Goal: Information Seeking & Learning: Learn about a topic

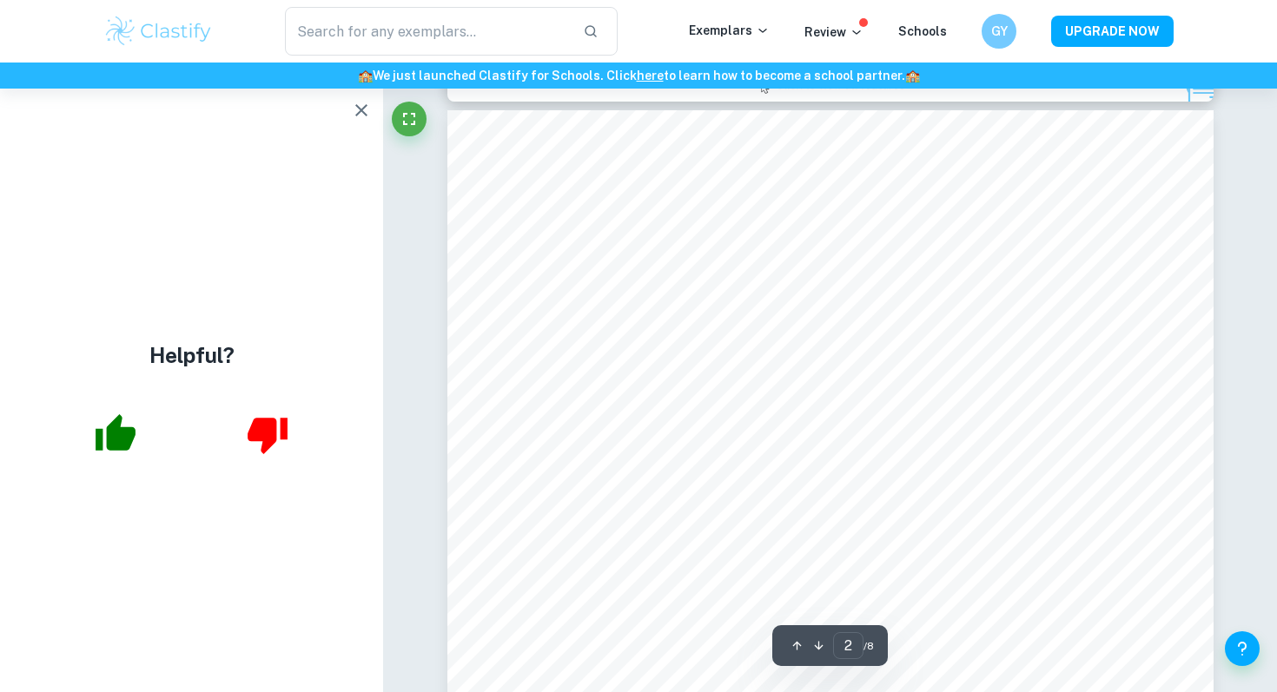
scroll to position [2158, 0]
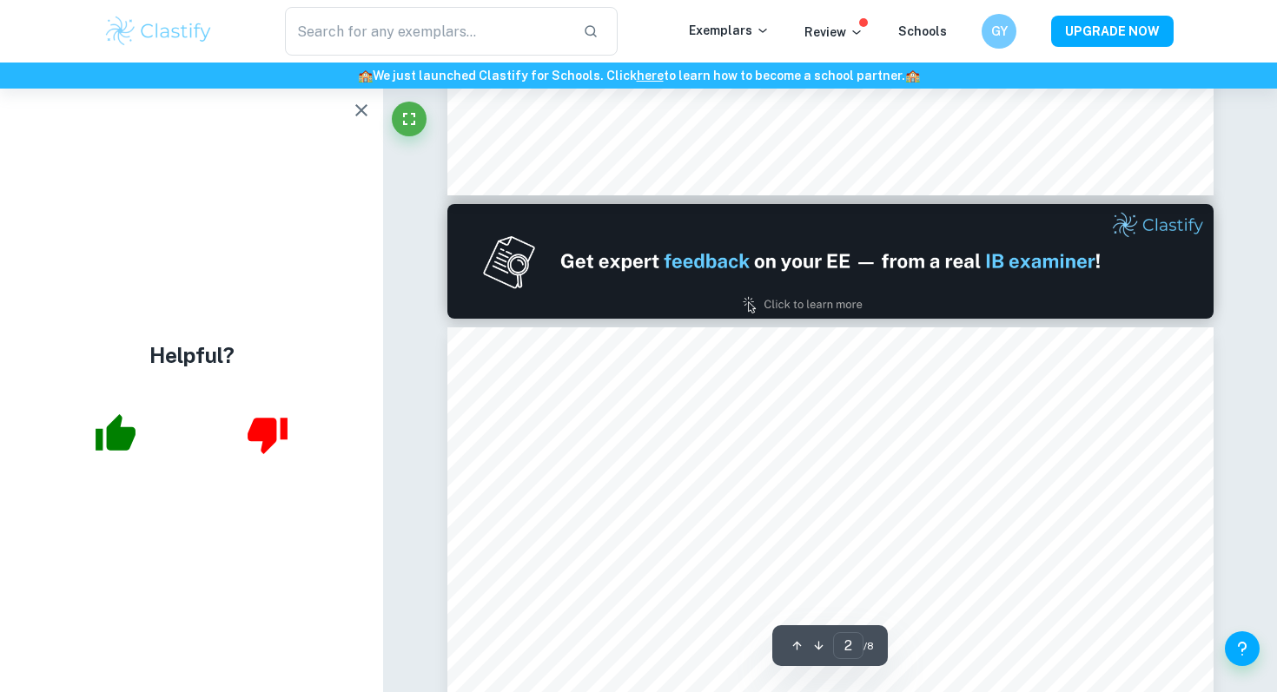
type input "1"
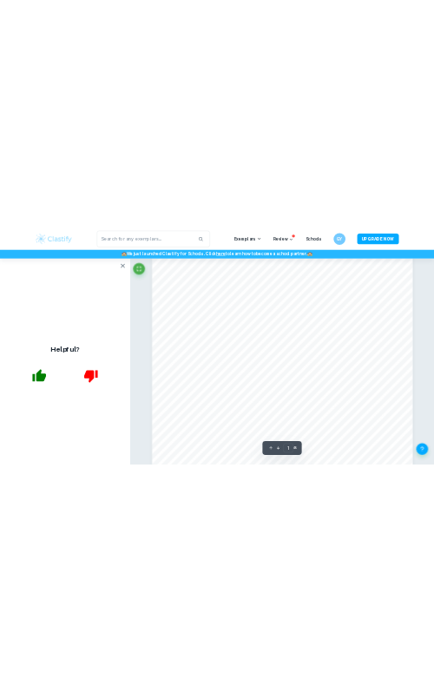
scroll to position [0, 0]
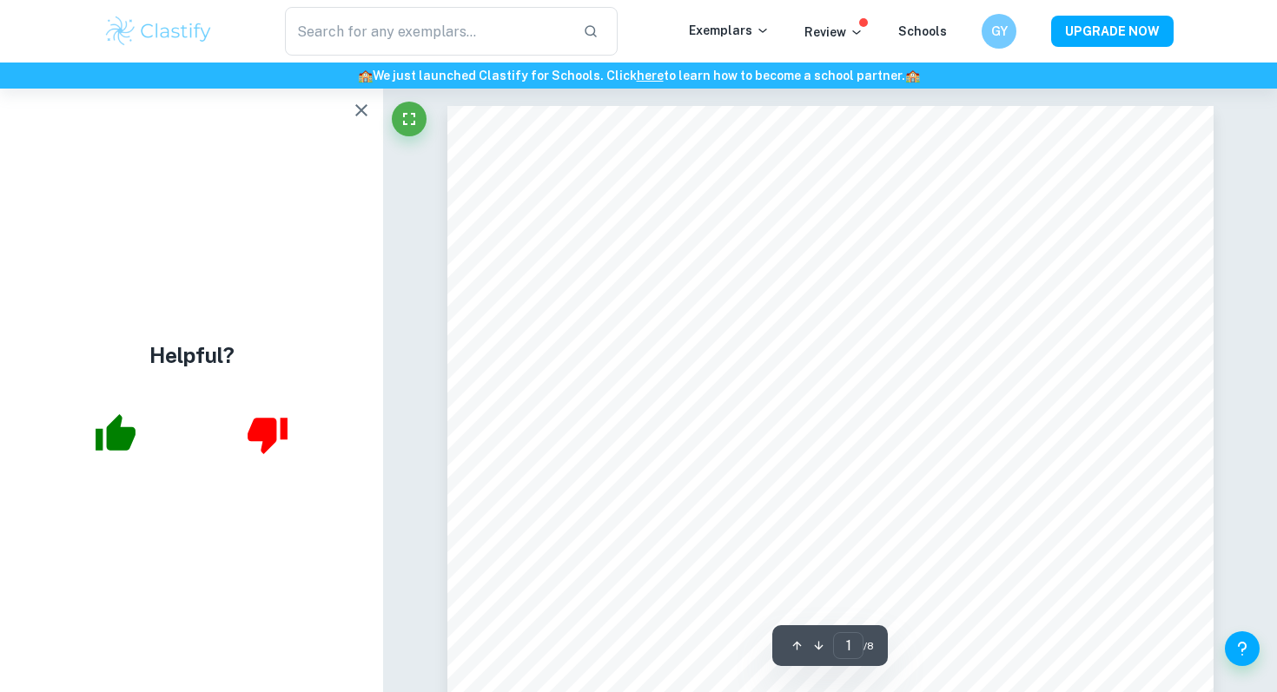
click at [363, 120] on icon "button" at bounding box center [361, 110] width 21 height 21
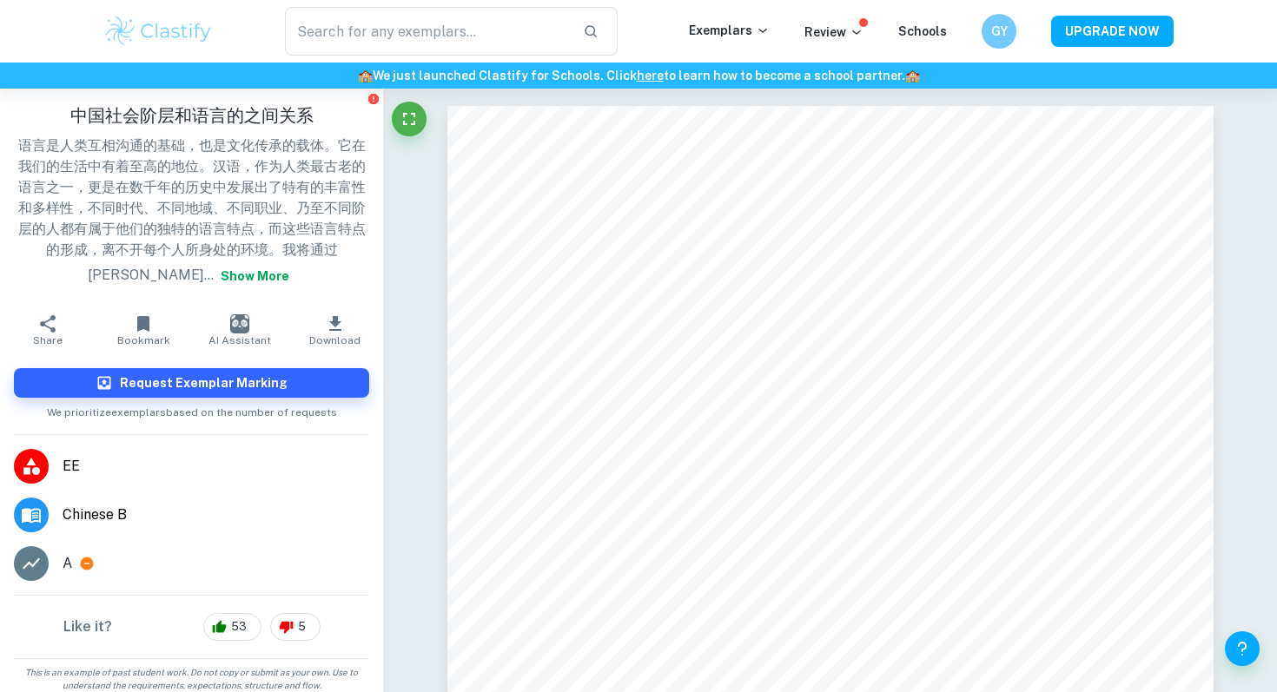
click at [69, 516] on span "Chinese B" at bounding box center [216, 515] width 307 height 21
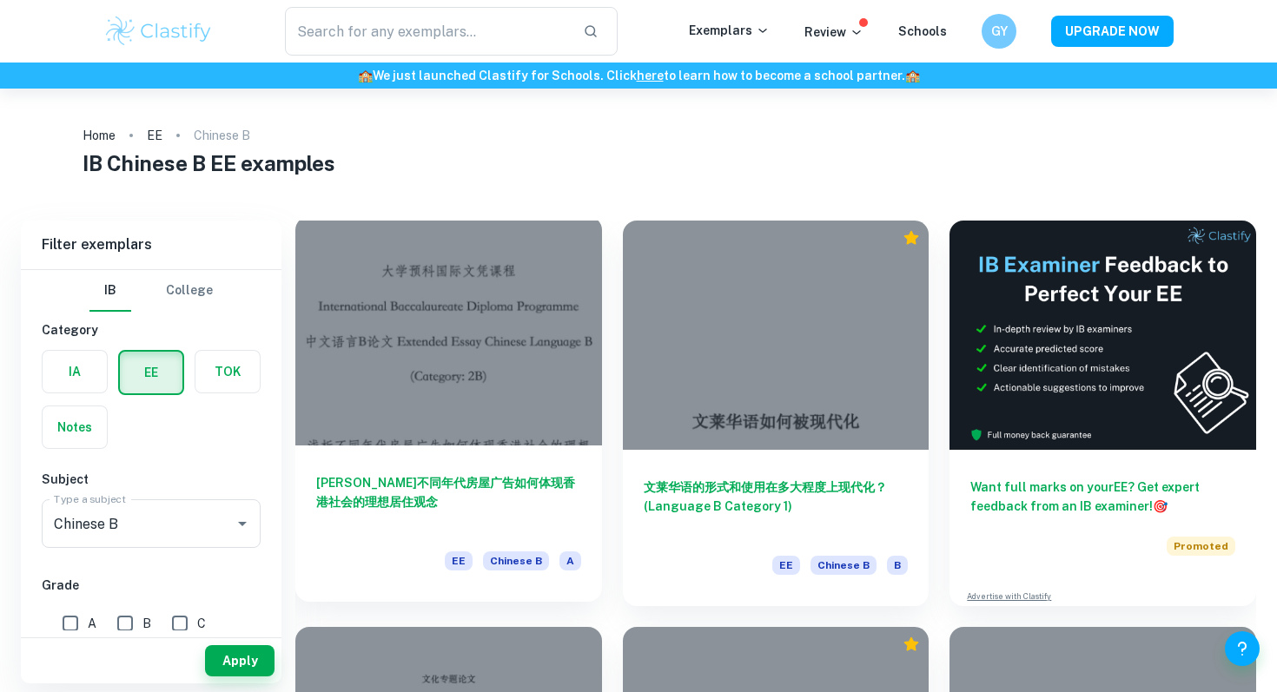
click at [529, 363] on div at bounding box center [448, 330] width 307 height 229
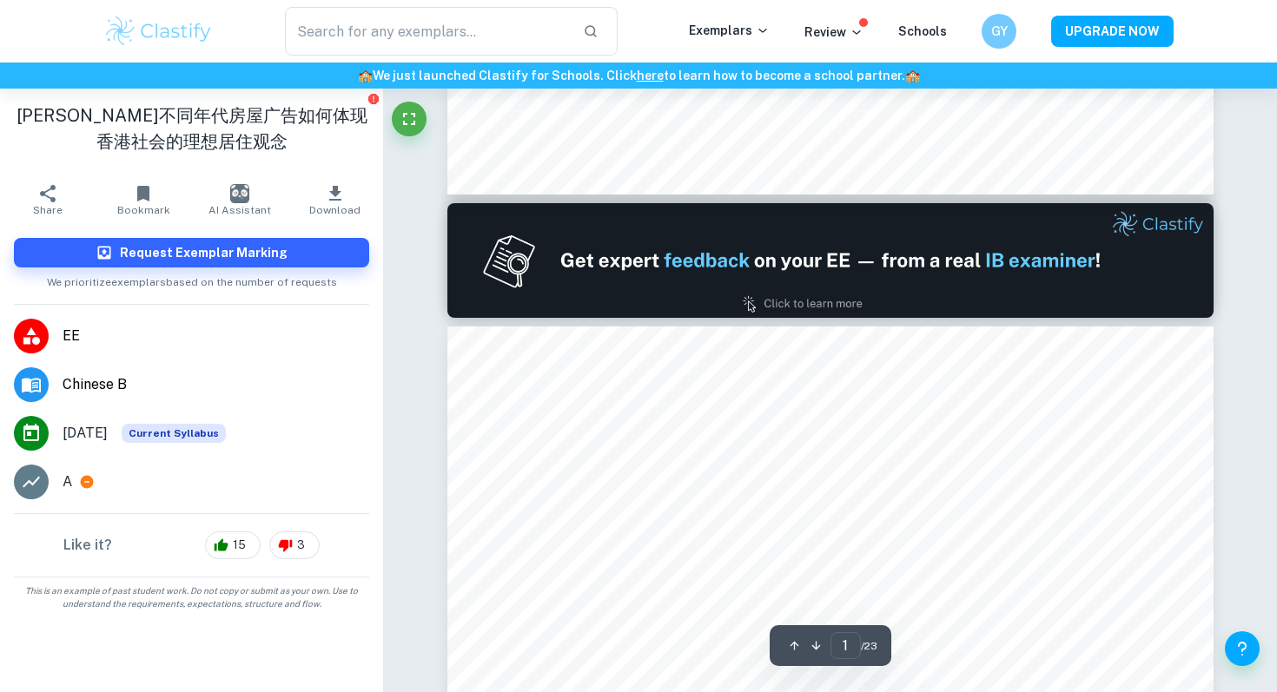
type input "2"
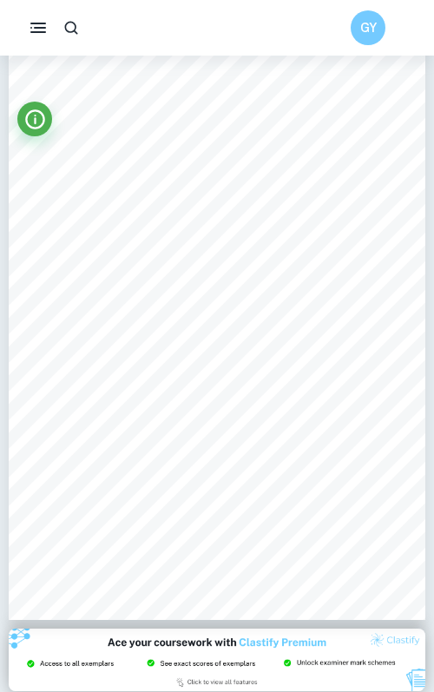
scroll to position [687, 0]
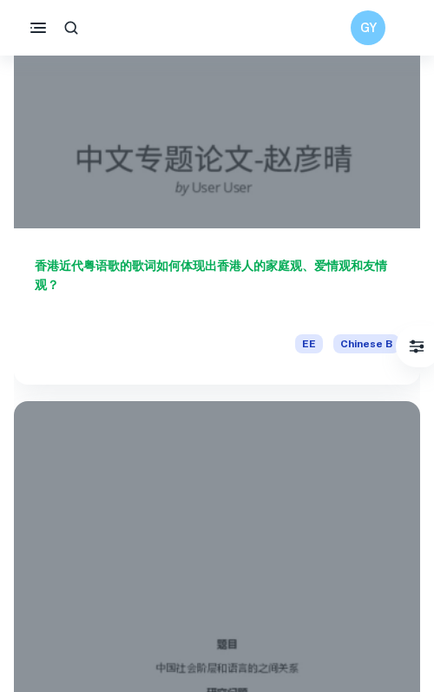
scroll to position [2153, 0]
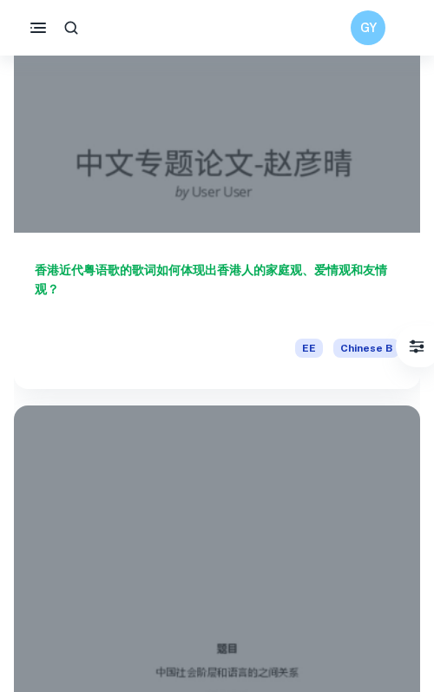
click at [111, 554] on div at bounding box center [217, 558] width 407 height 305
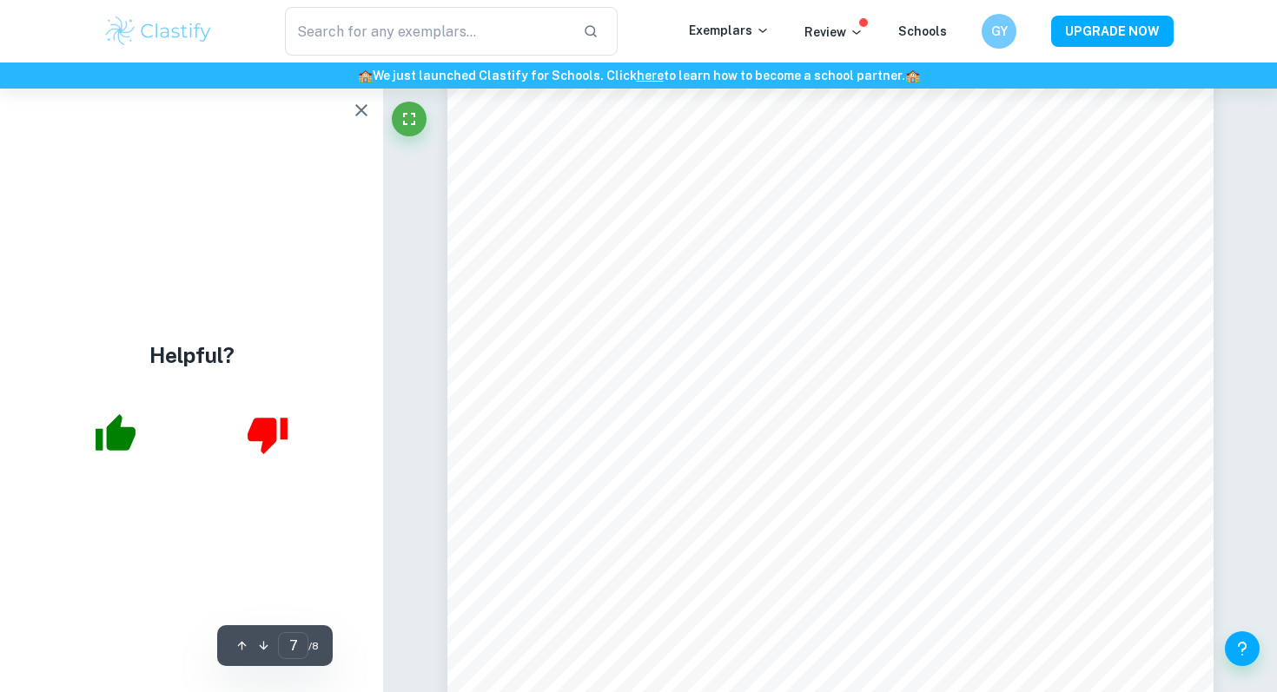
scroll to position [7192, 0]
type input "3"
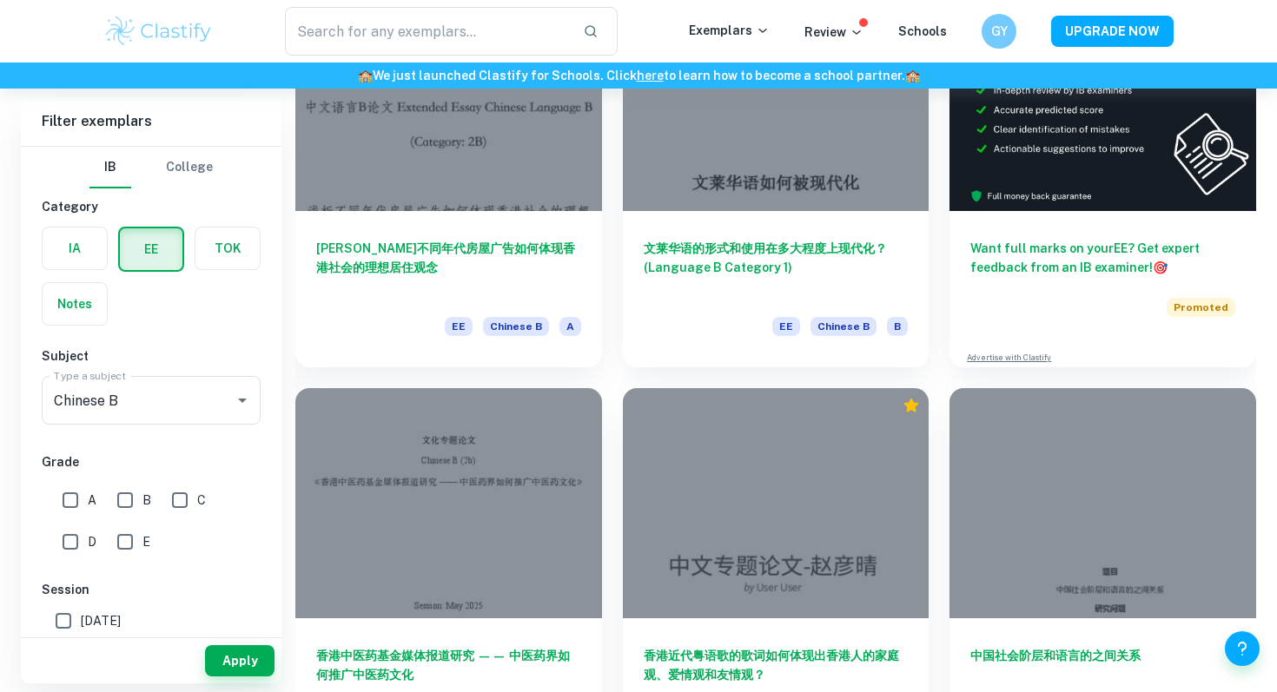
scroll to position [225, 0]
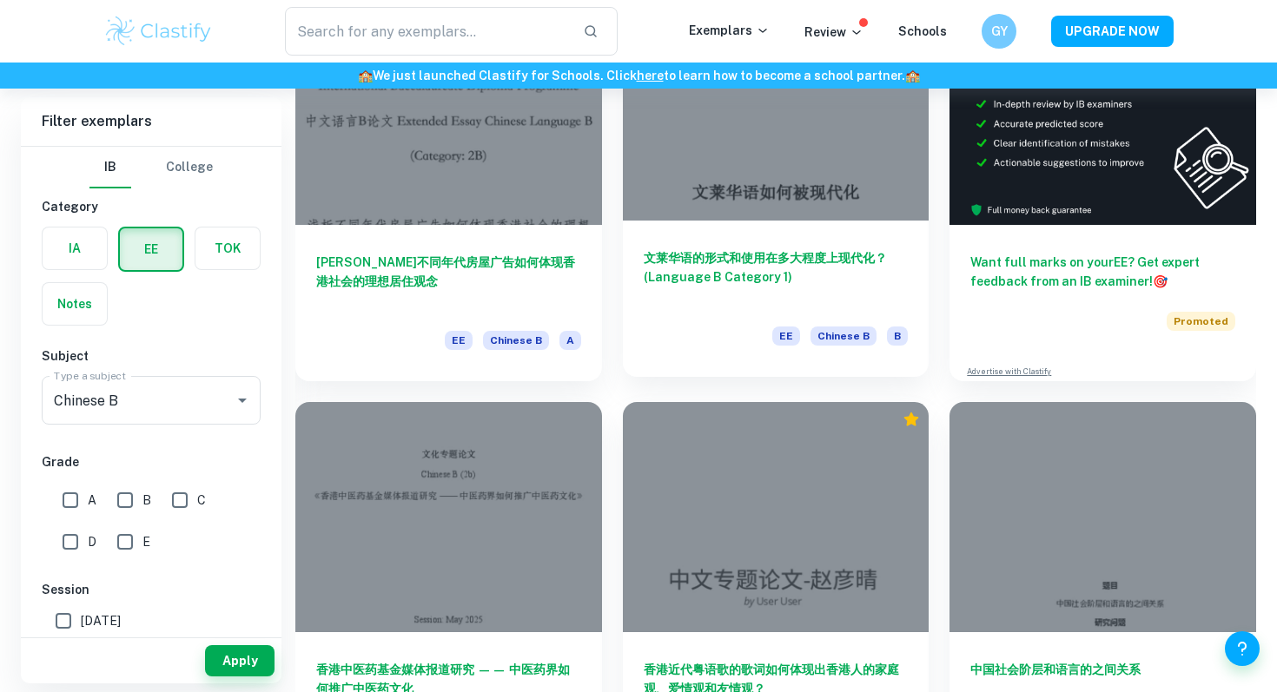
click at [793, 288] on h6 "文莱华语的形式和使用在多大程度上现代化？(Language B Category 1)" at bounding box center [776, 276] width 265 height 57
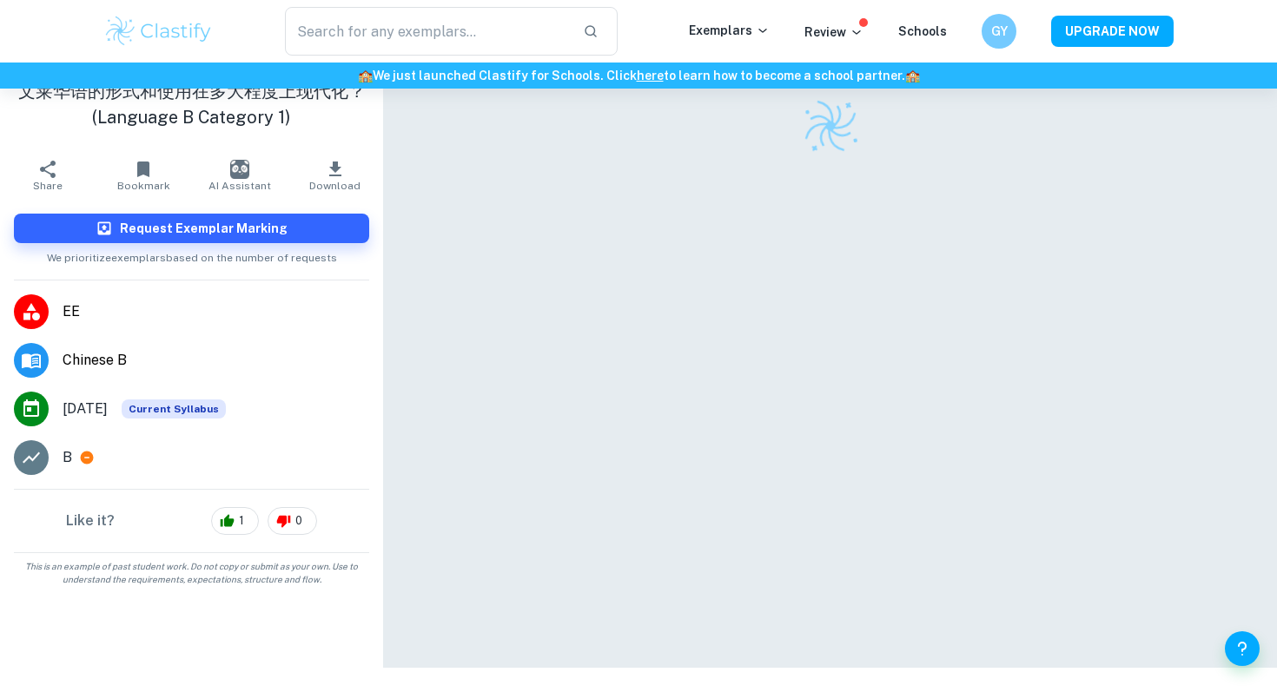
scroll to position [73, 0]
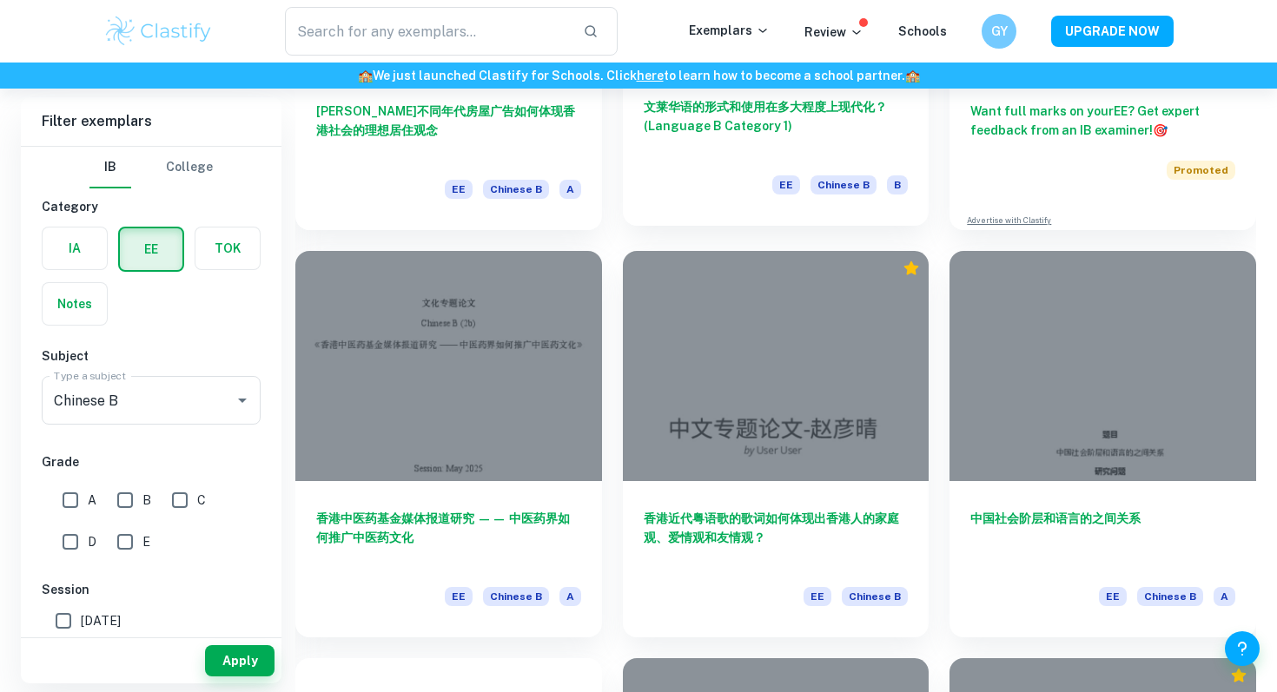
scroll to position [513, 0]
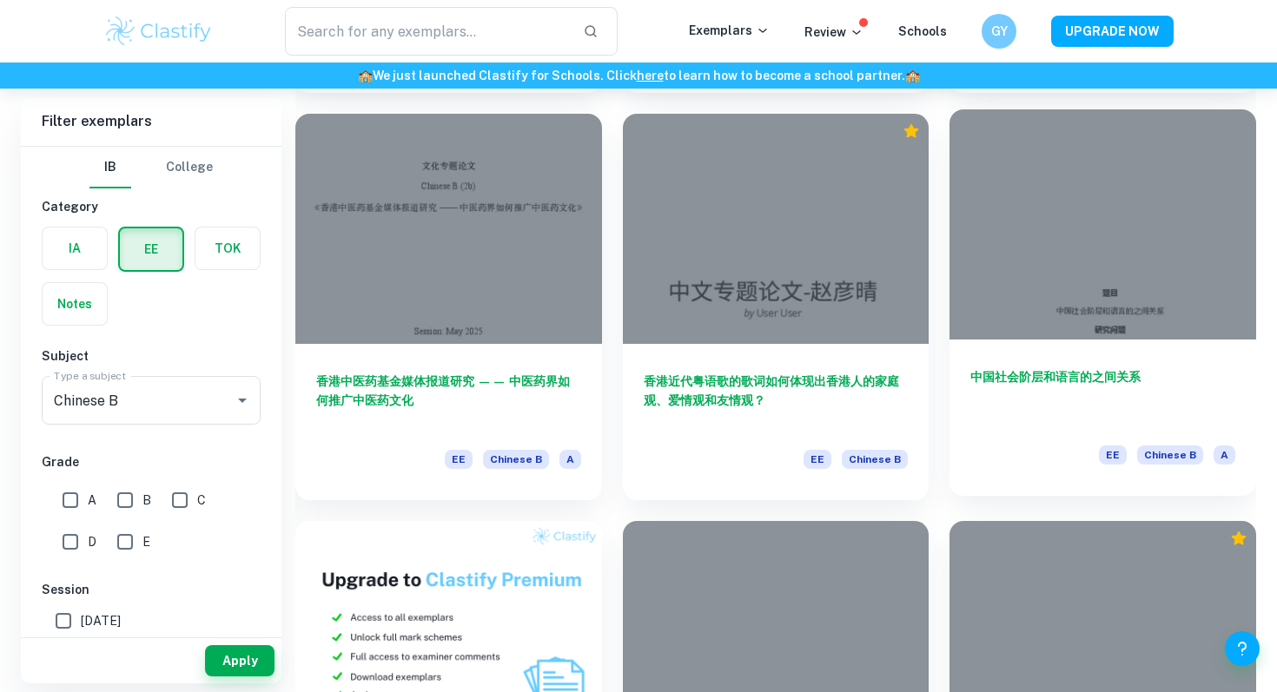
click at [1004, 411] on h6 "中国社会阶层和语言的之间关系" at bounding box center [1102, 395] width 265 height 57
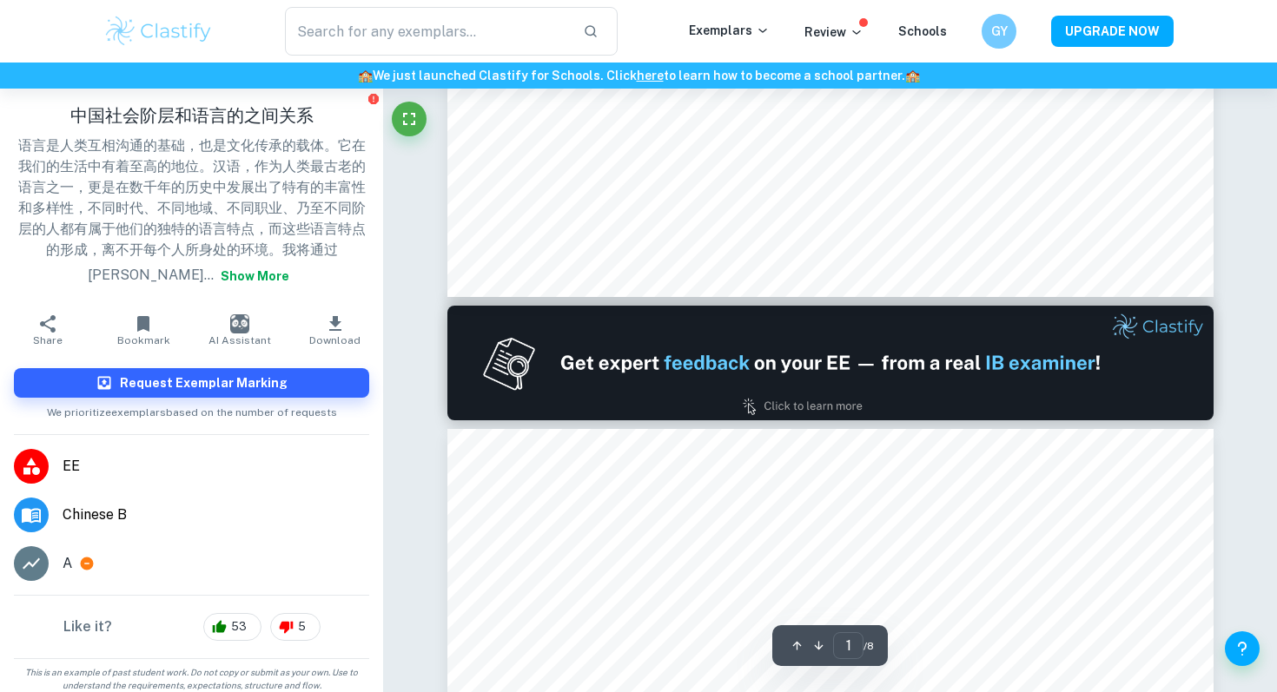
type input "2"
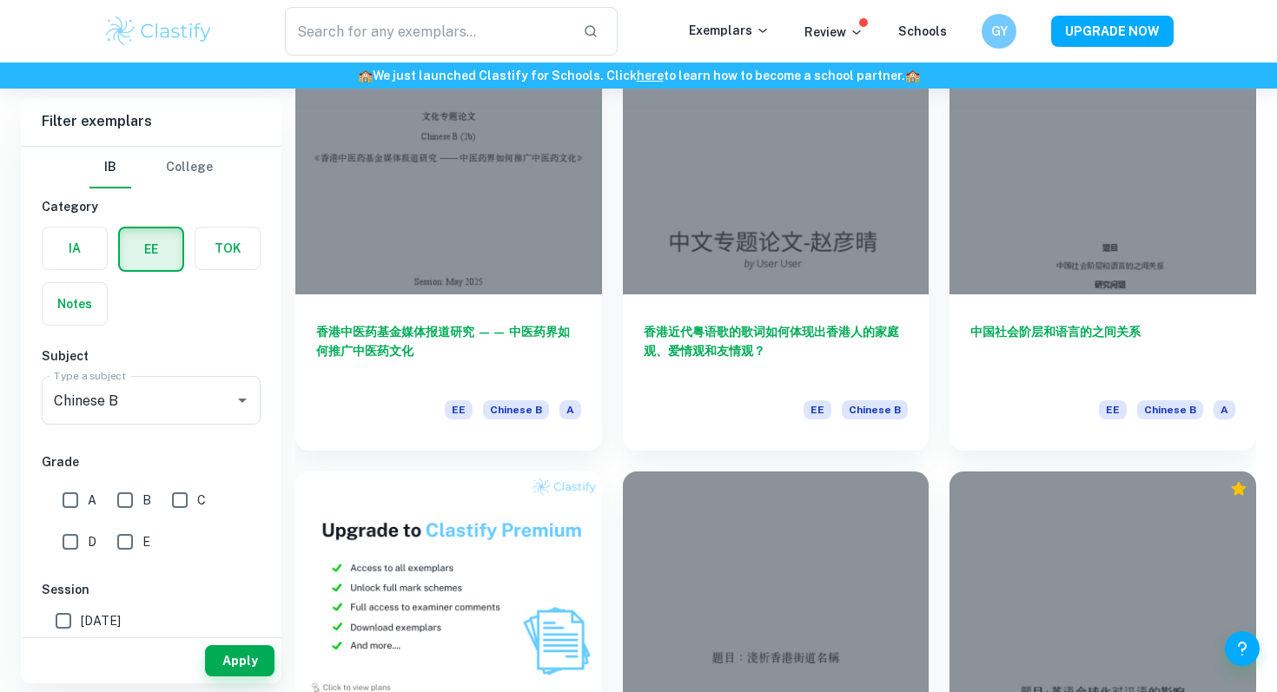
scroll to position [728, 0]
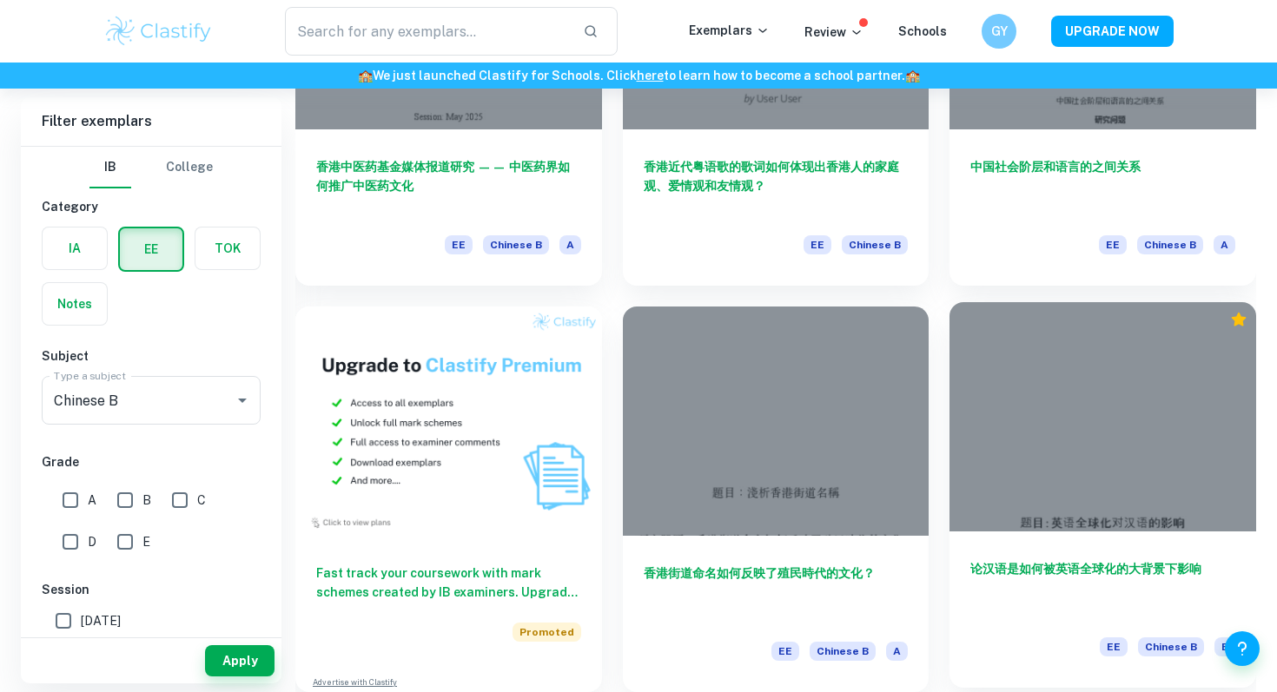
click at [1040, 491] on div at bounding box center [1102, 416] width 307 height 229
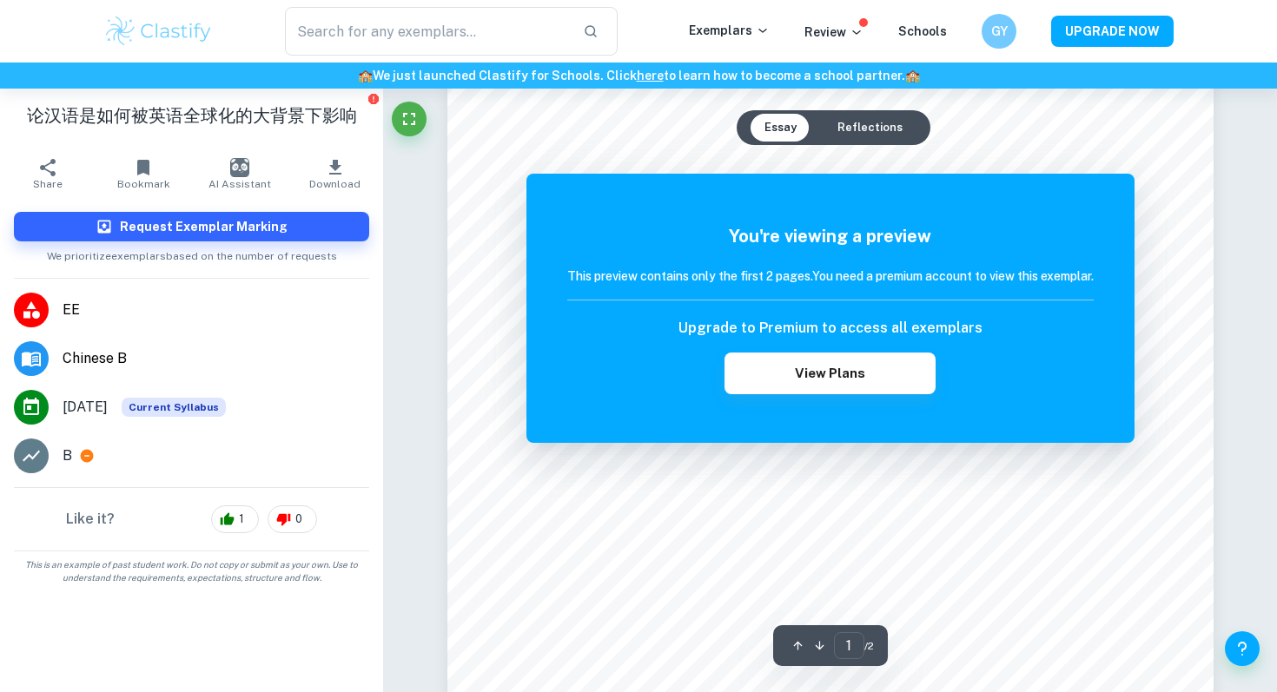
scroll to position [604, 0]
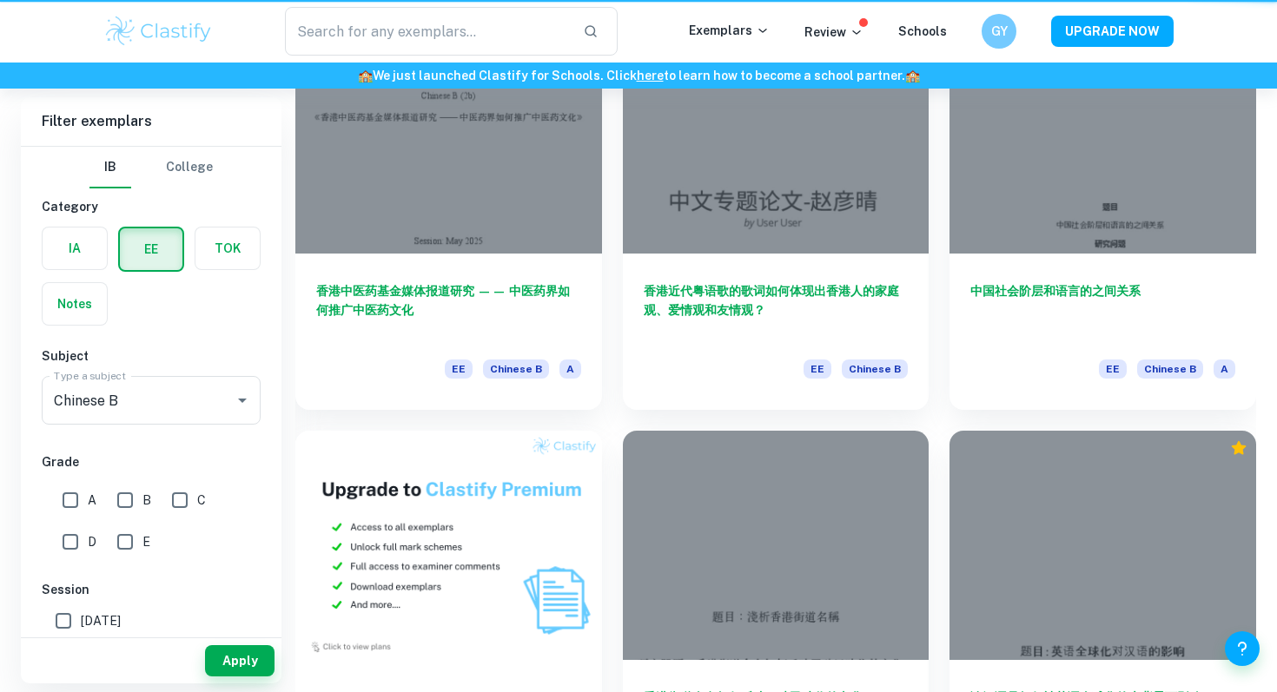
scroll to position [728, 0]
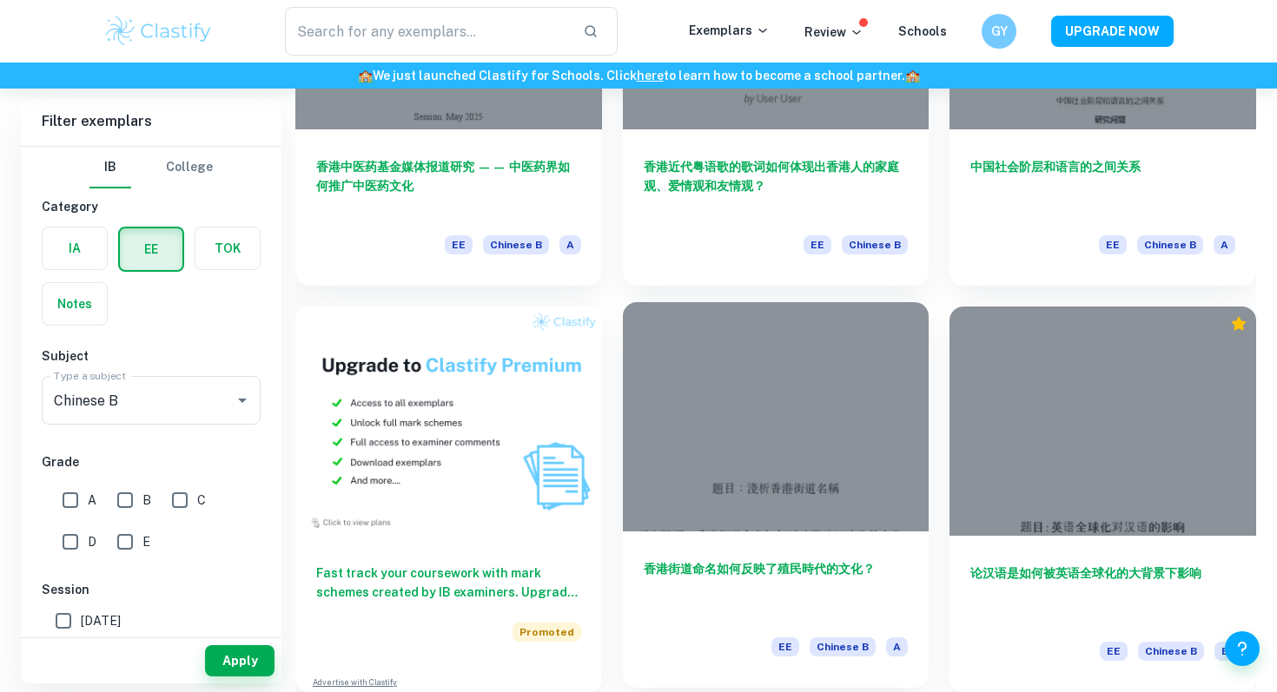
click at [822, 468] on div at bounding box center [776, 416] width 307 height 229
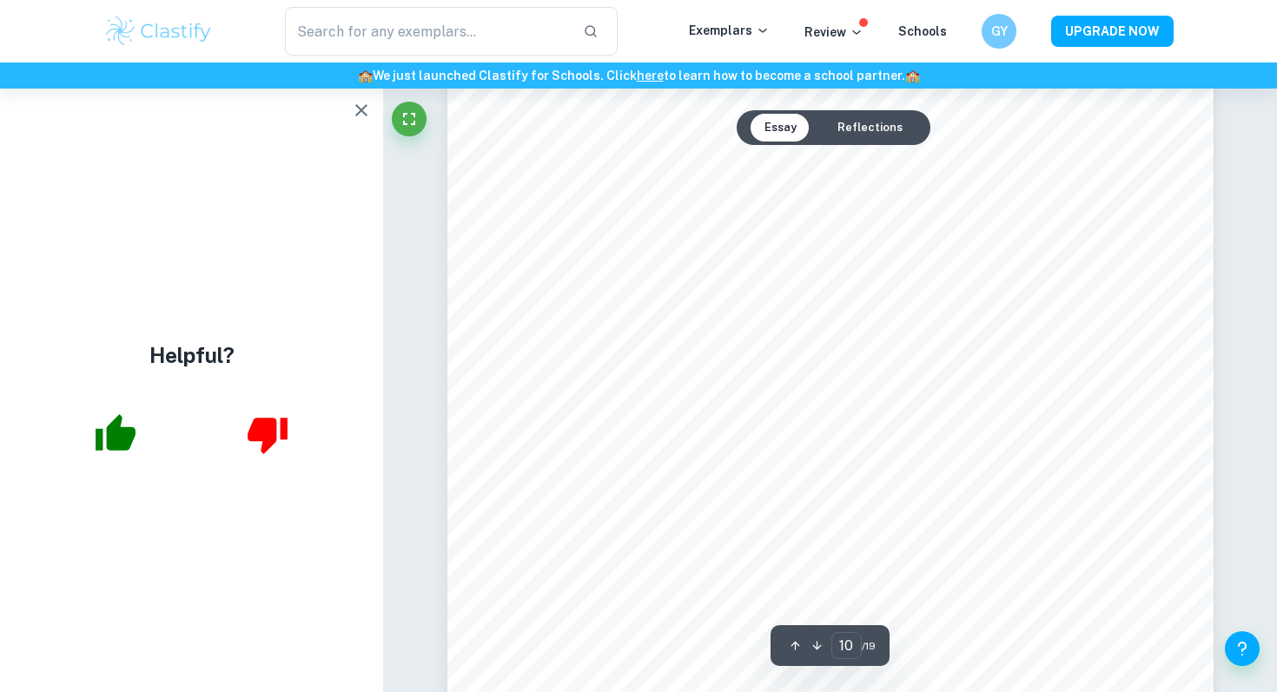
scroll to position [10774, 0]
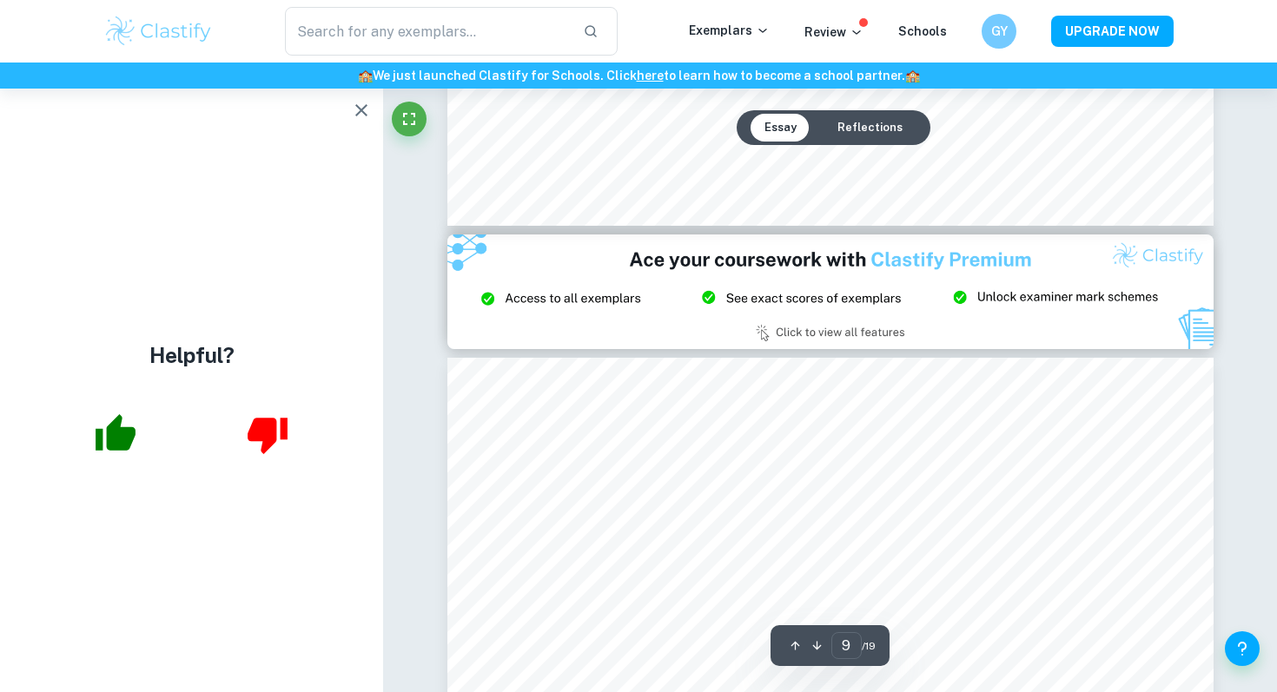
type input "8"
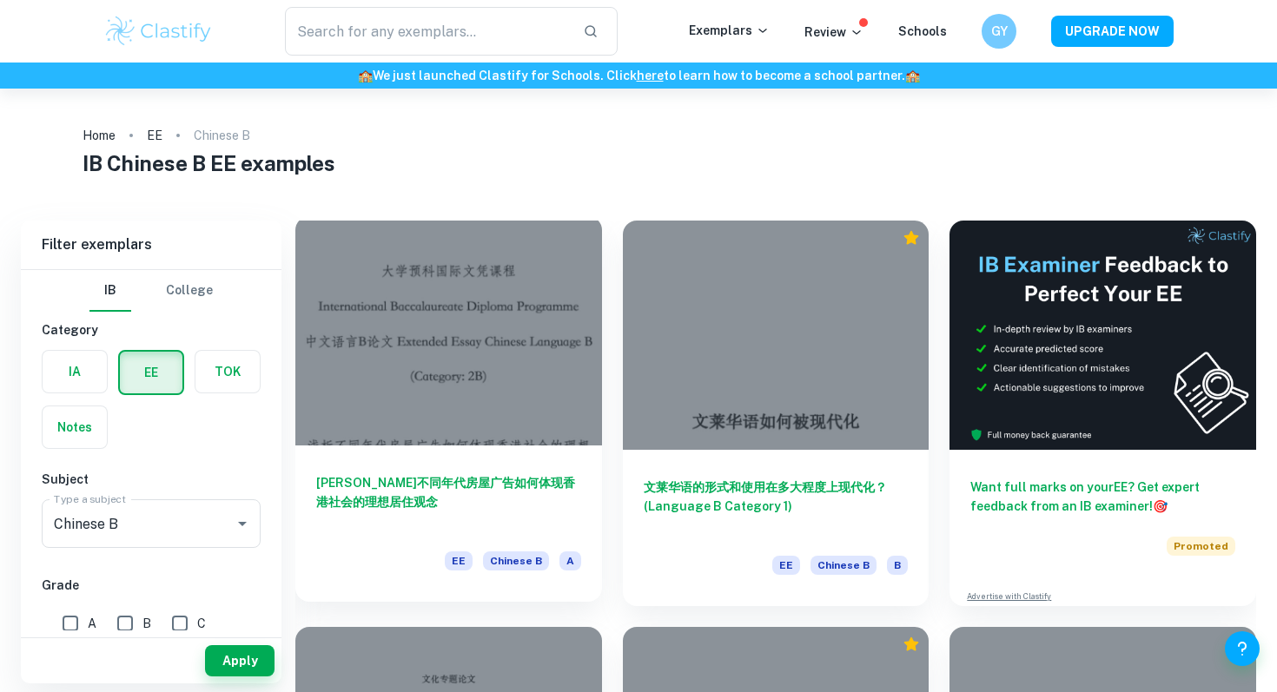
click at [488, 463] on div "[PERSON_NAME]不同年代房屋广告如何体现香港社会的理想居住观念 EE Chinese B A" at bounding box center [448, 524] width 307 height 156
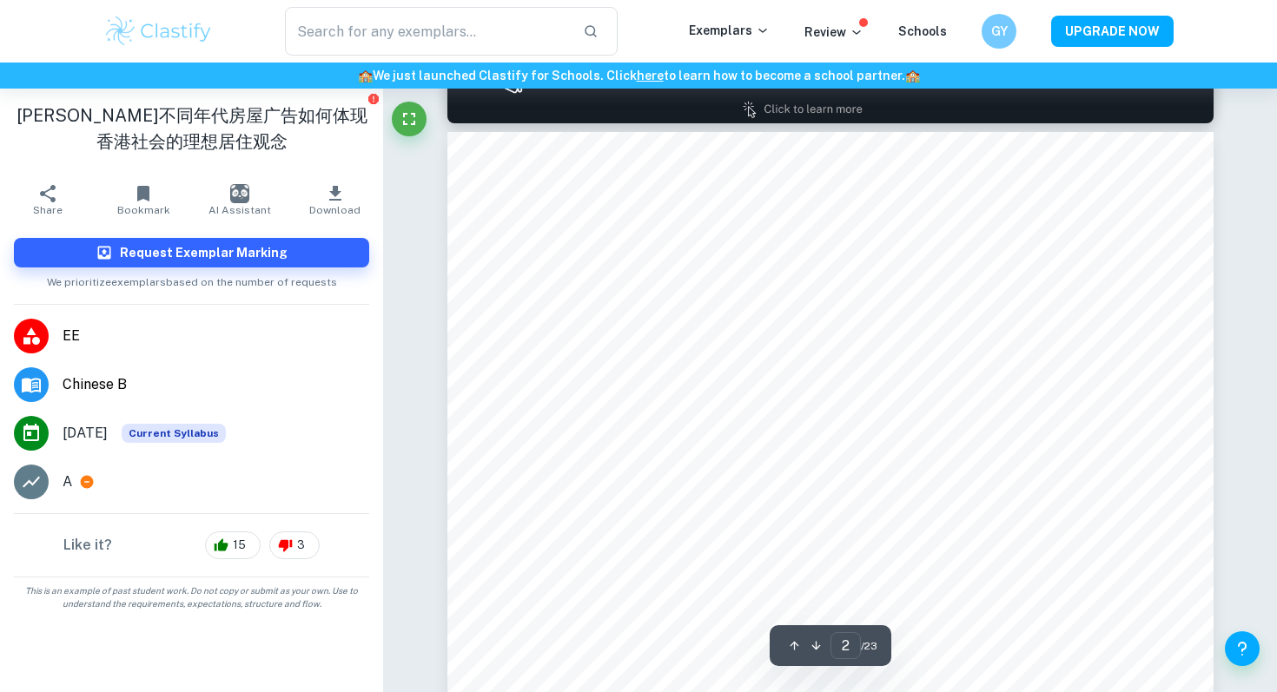
scroll to position [1238, 0]
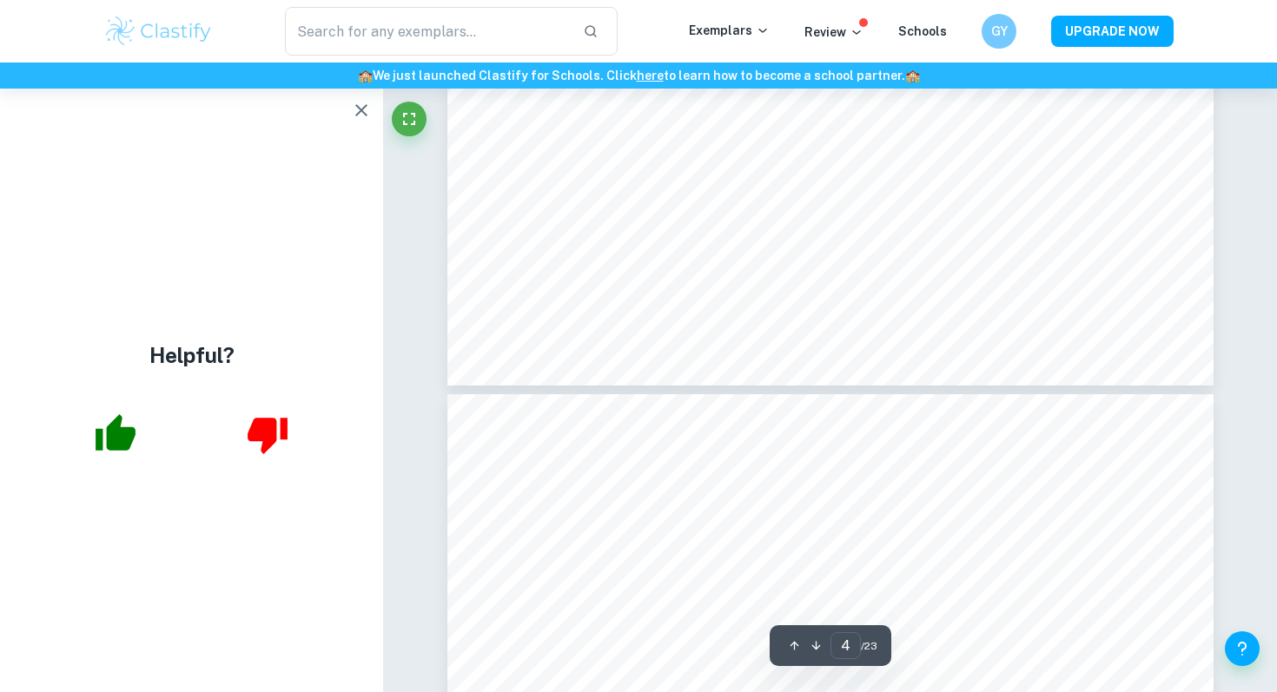
type input "3"
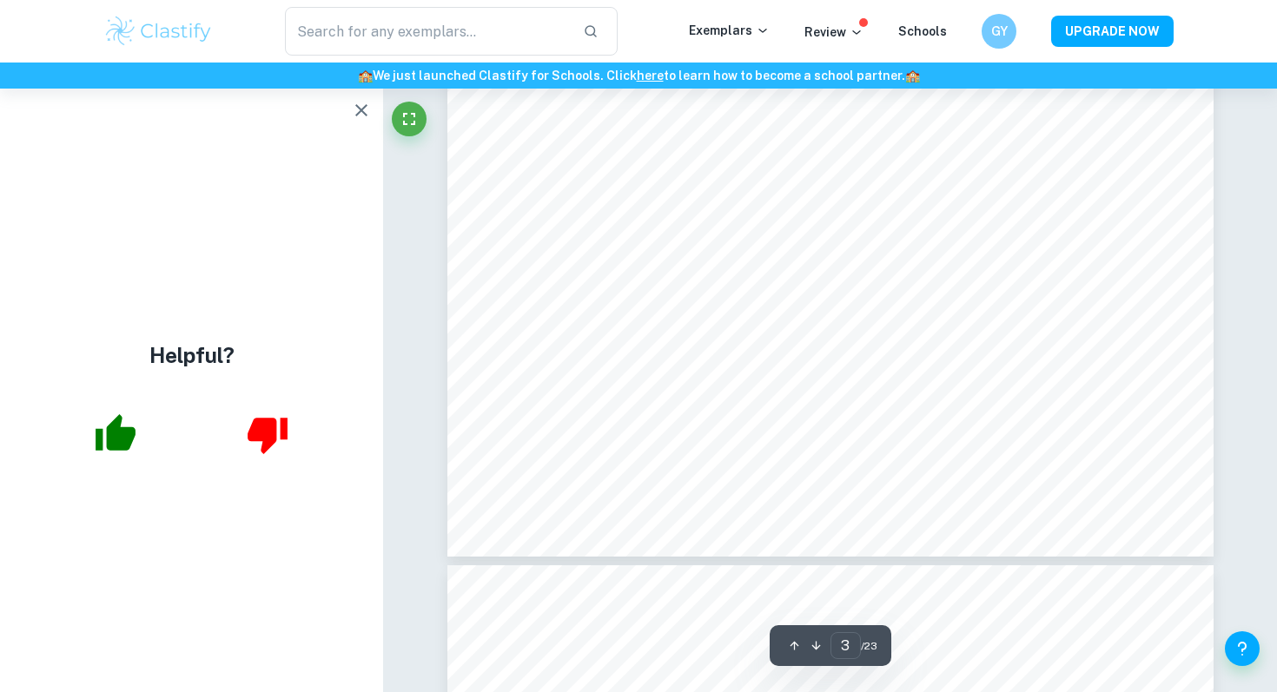
scroll to position [3131, 0]
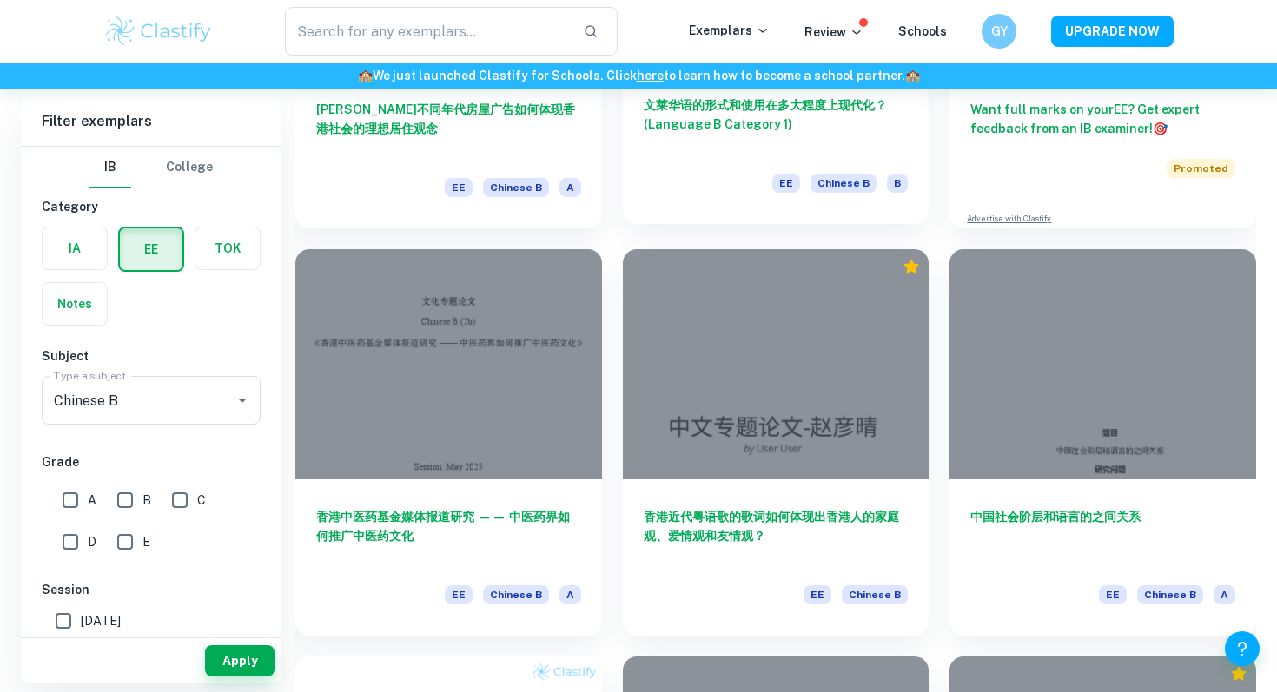
scroll to position [502, 0]
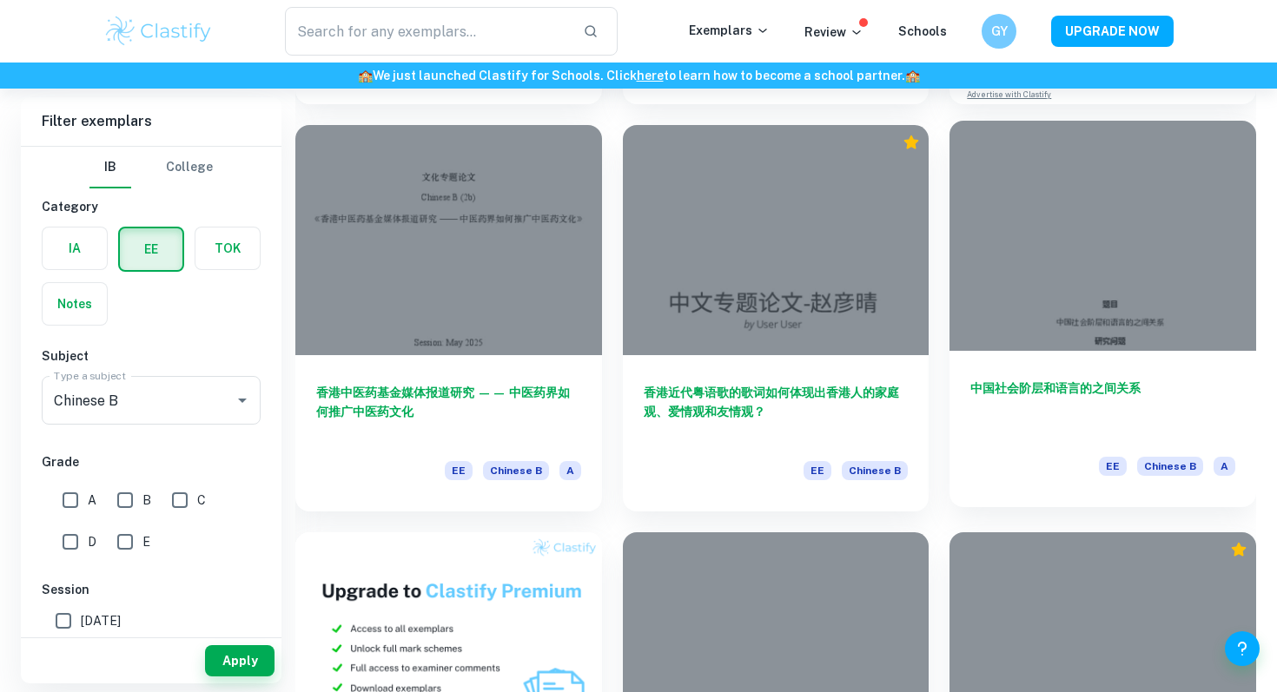
click at [1019, 364] on div "中国社会阶层和语言的之间关系 EE Chinese B A" at bounding box center [1102, 429] width 307 height 156
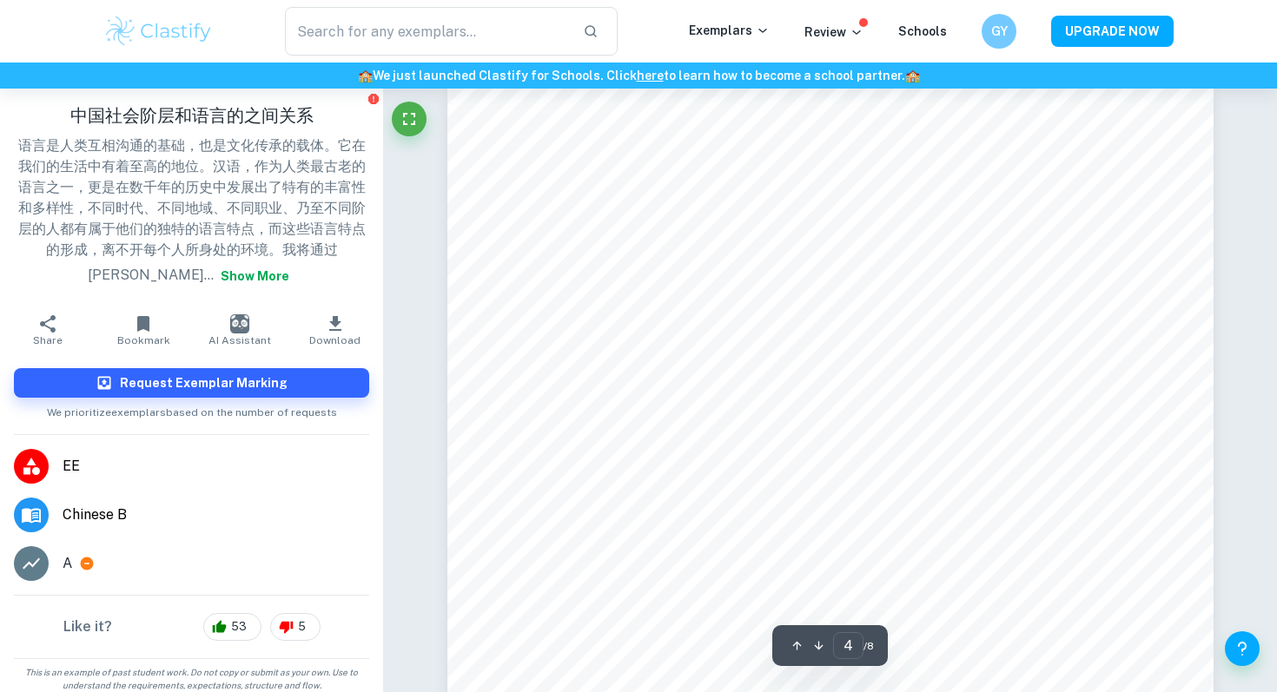
scroll to position [3381, 0]
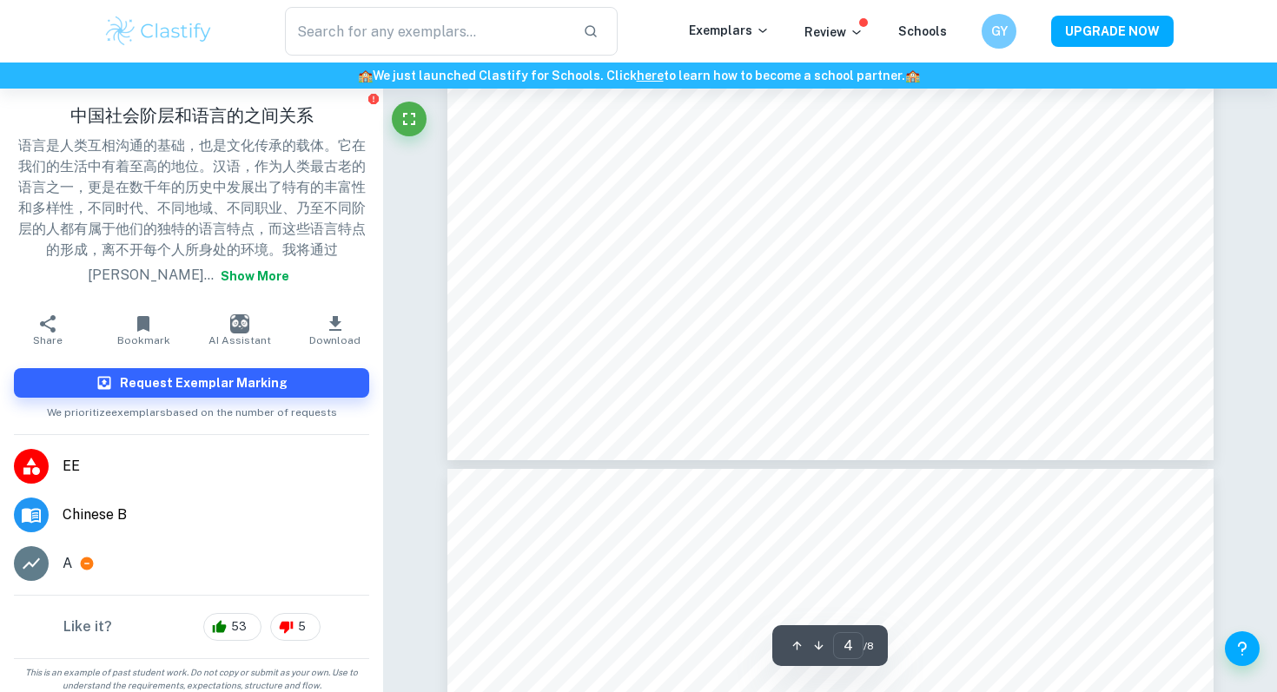
type input "3"
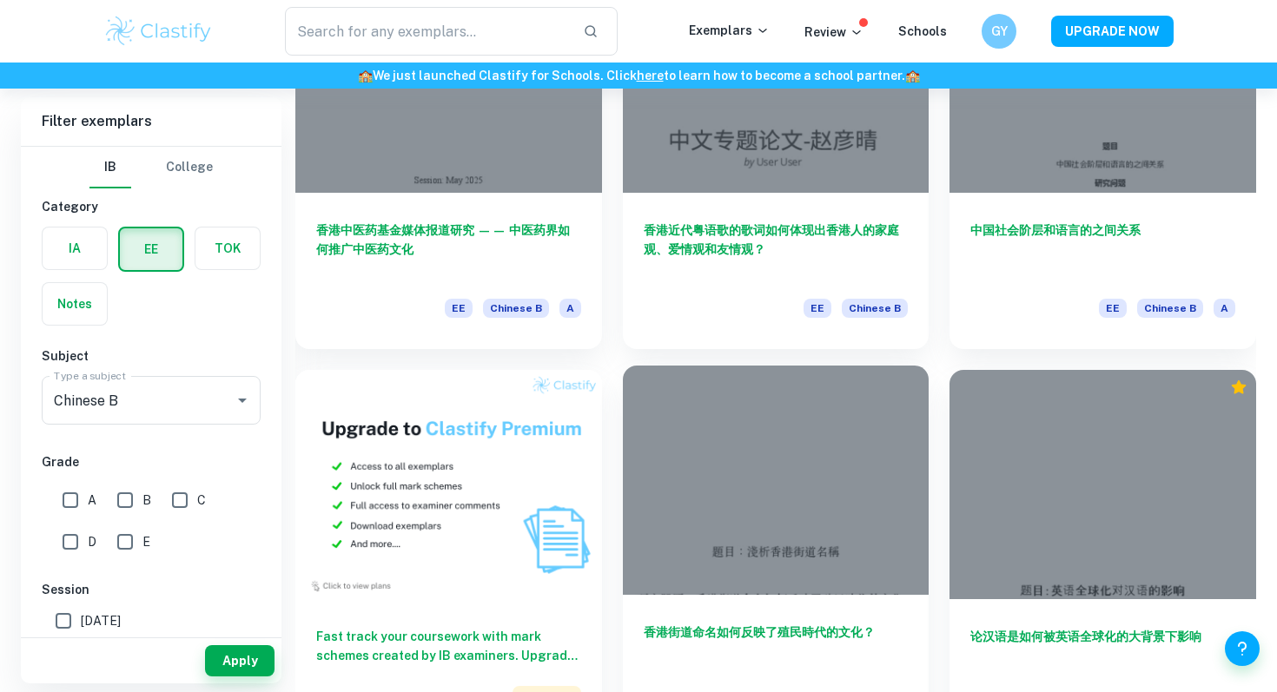
scroll to position [728, 0]
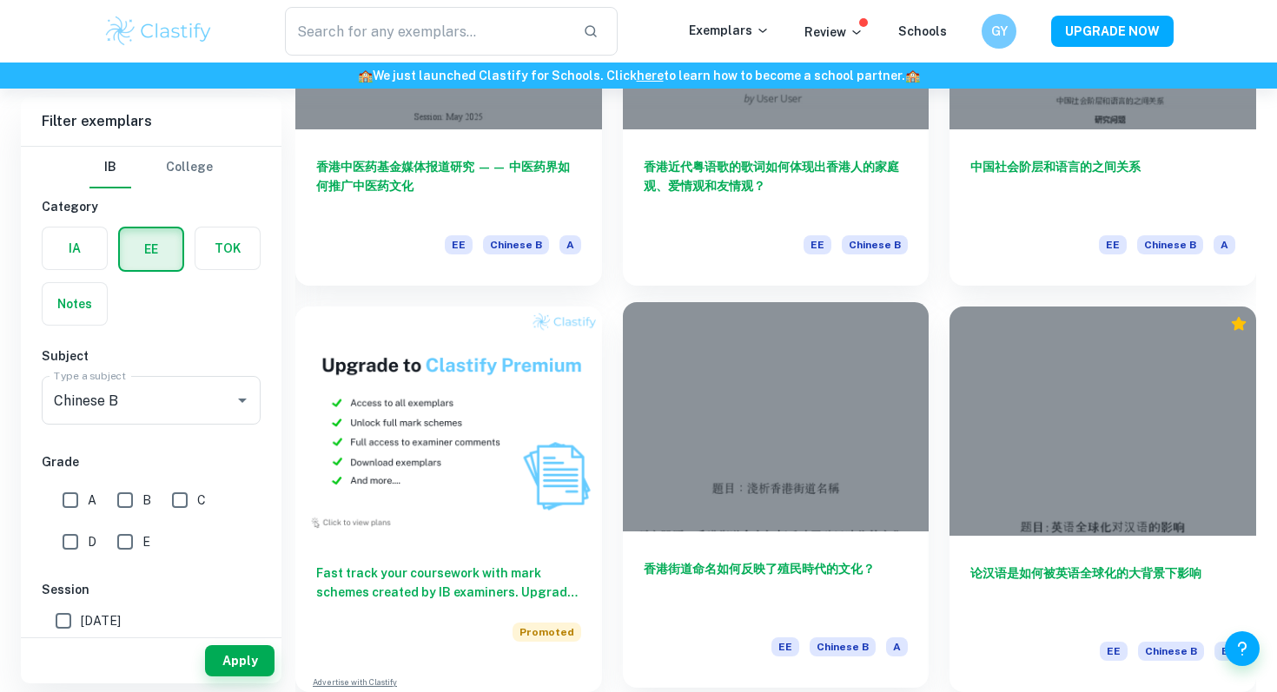
click at [794, 572] on h6 "香港街道命名如何反映了殖民時代的文化？‬ ‭" at bounding box center [776, 587] width 265 height 57
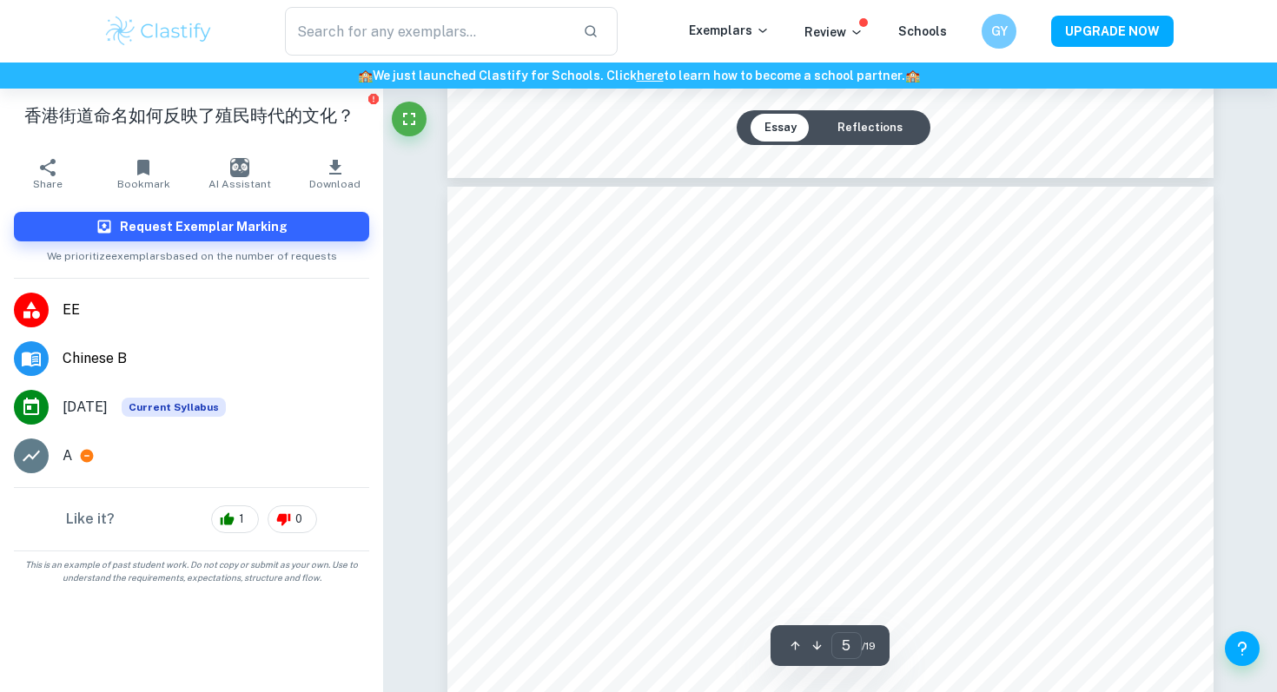
scroll to position [4839, 0]
type input "3"
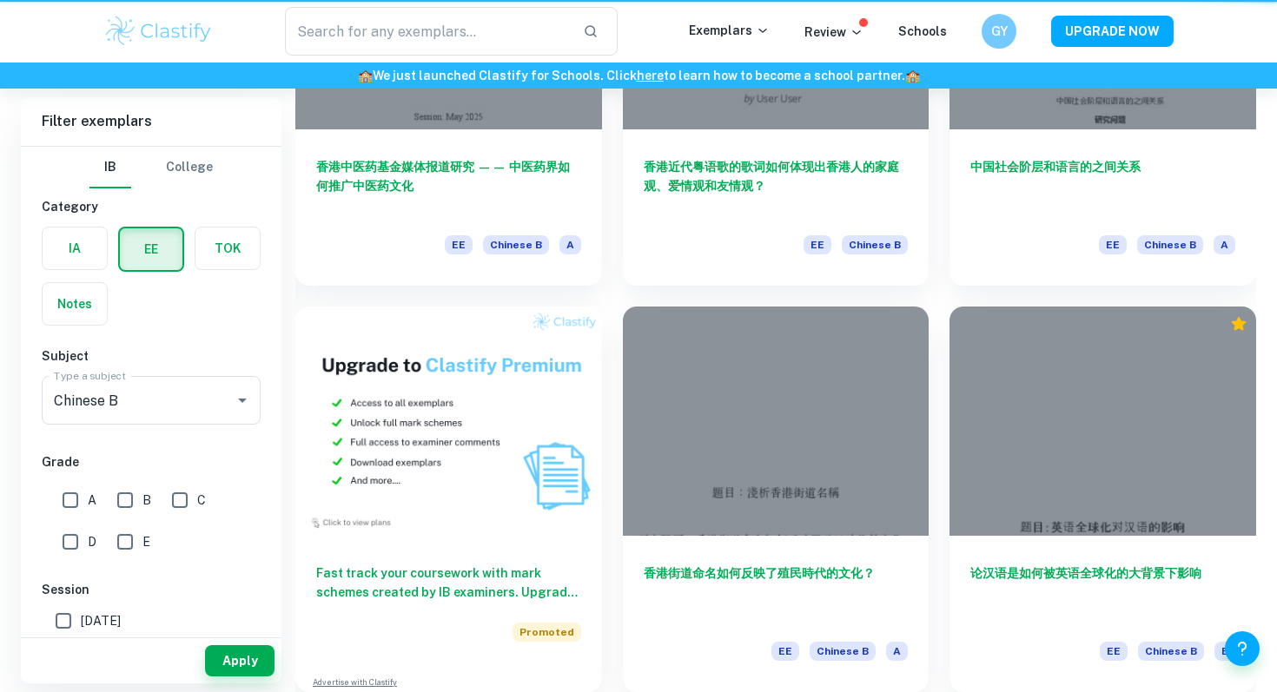
scroll to position [728, 0]
